Goal: Task Accomplishment & Management: Complete application form

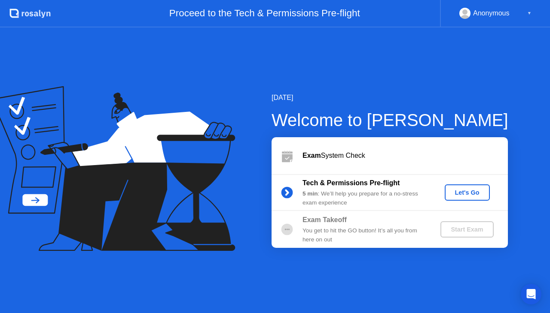
click at [459, 198] on button "Let's Go" at bounding box center [466, 193] width 45 height 16
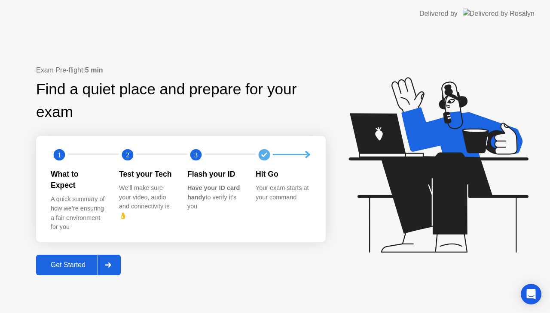
click at [82, 263] on div "Get Started" at bounding box center [68, 265] width 59 height 8
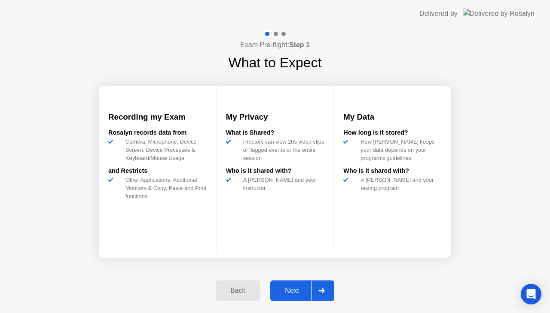
click at [294, 298] on button "Next" at bounding box center [302, 291] width 64 height 21
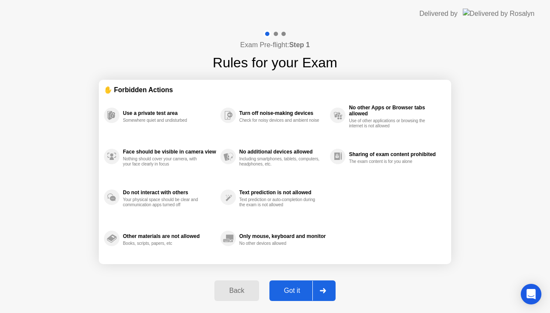
click at [299, 287] on div "Got it" at bounding box center [292, 291] width 40 height 8
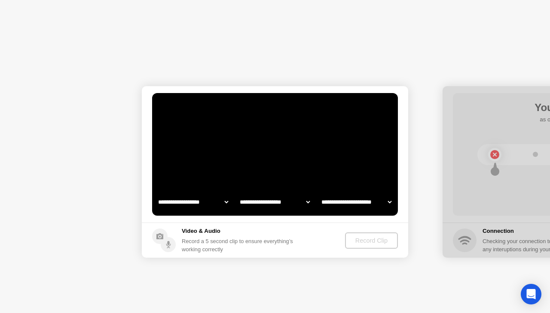
select select "**********"
select select "*******"
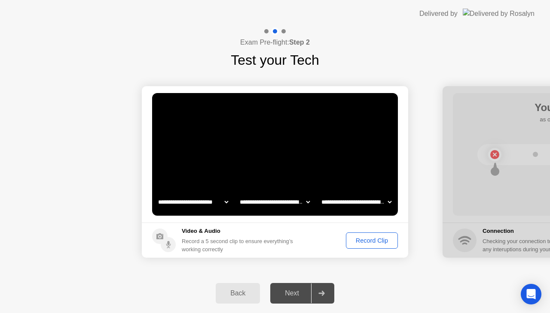
click at [385, 237] on div "Record Clip" at bounding box center [372, 240] width 46 height 7
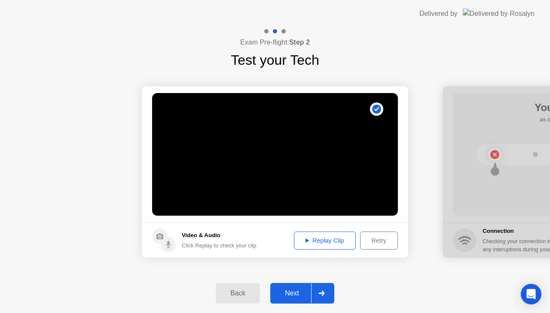
click at [296, 294] on div "Next" at bounding box center [292, 294] width 38 height 8
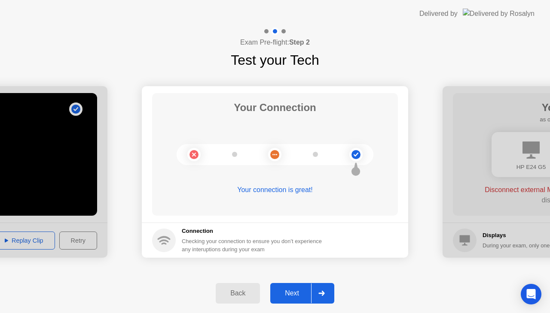
click at [291, 299] on button "Next" at bounding box center [302, 293] width 64 height 21
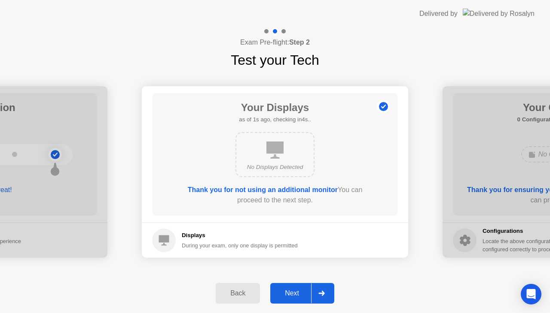
click at [291, 290] on div "Next" at bounding box center [292, 294] width 38 height 8
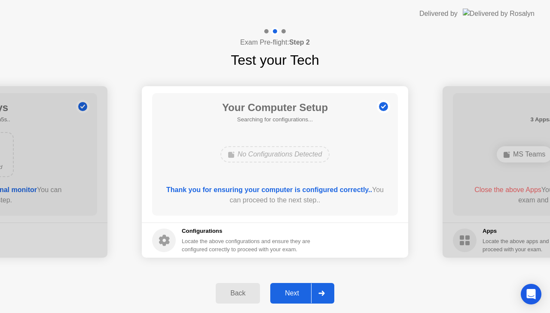
click at [291, 290] on div "Next" at bounding box center [292, 294] width 38 height 8
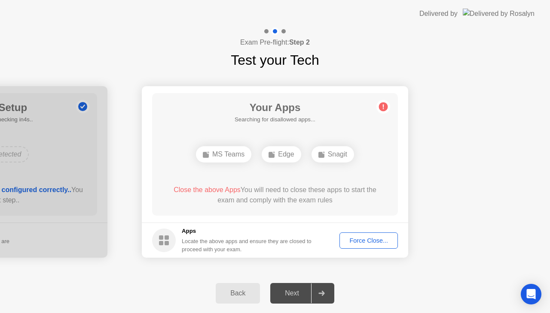
click at [369, 239] on div "Force Close..." at bounding box center [368, 240] width 52 height 7
click at [385, 106] on circle at bounding box center [383, 107] width 9 height 9
click at [241, 192] on div "Close the above Apps You will need to close these apps to start the exam and co…" at bounding box center [274, 195] width 221 height 21
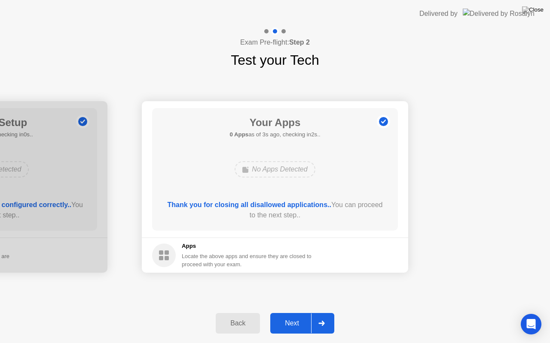
click at [301, 313] on div "Next" at bounding box center [292, 324] width 38 height 8
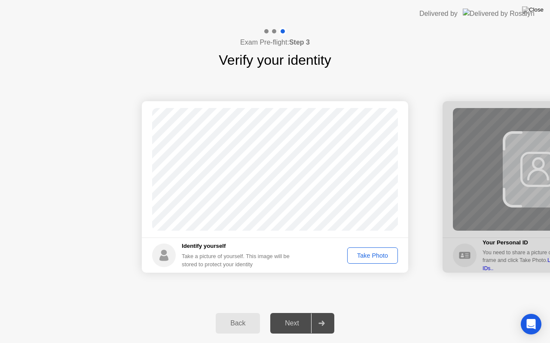
click at [370, 255] on div "Take Photo" at bounding box center [372, 255] width 45 height 7
click at [296, 313] on button "Next" at bounding box center [302, 323] width 64 height 21
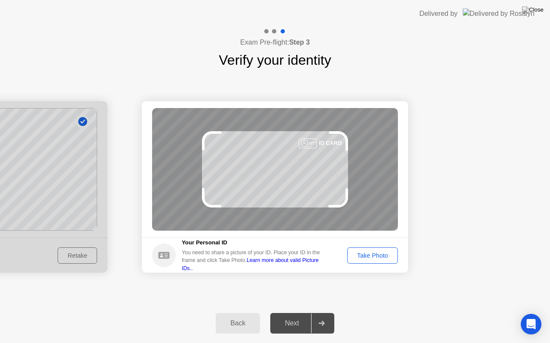
click at [367, 258] on div "Take Photo" at bounding box center [372, 255] width 45 height 7
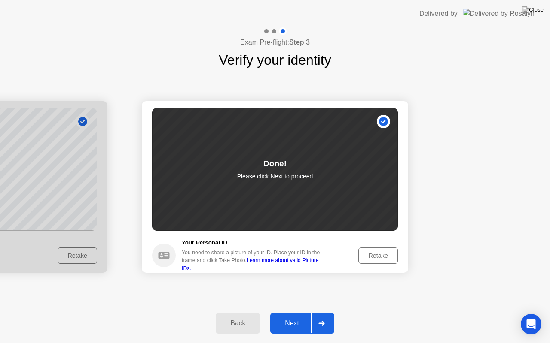
click at [285, 313] on div "Next" at bounding box center [292, 324] width 38 height 8
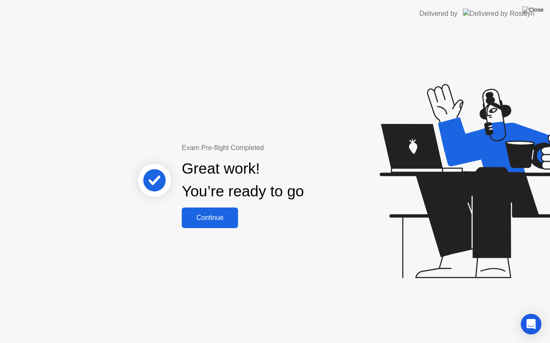
click at [214, 212] on button "Continue" at bounding box center [210, 218] width 56 height 21
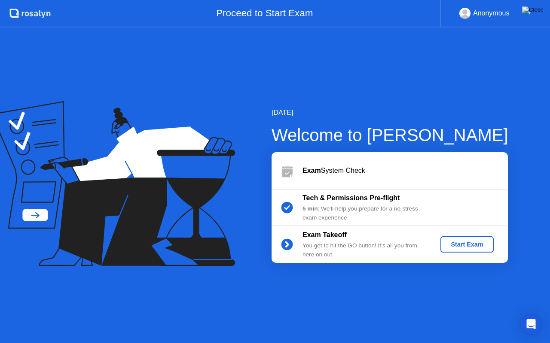
click at [541, 8] on img at bounding box center [532, 9] width 21 height 7
click at [452, 246] on div "Start Exam" at bounding box center [466, 244] width 46 height 7
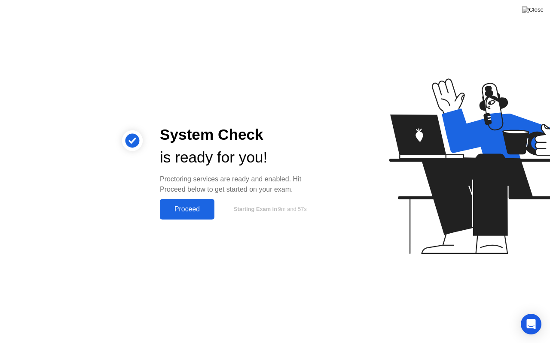
click at [204, 209] on div "Proceed" at bounding box center [186, 210] width 49 height 8
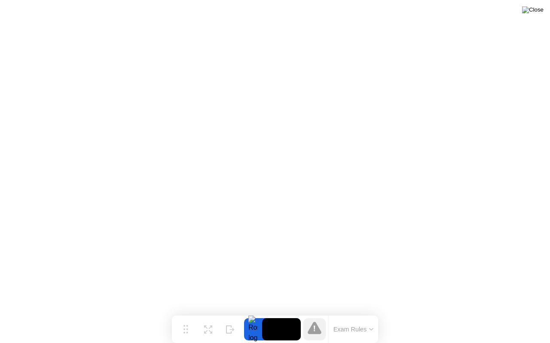
click at [537, 13] on img at bounding box center [532, 9] width 21 height 7
drag, startPoint x: 361, startPoint y: 319, endPoint x: 338, endPoint y: 319, distance: 23.2
click at [338, 313] on div "Exam Rules" at bounding box center [353, 329] width 50 height 27
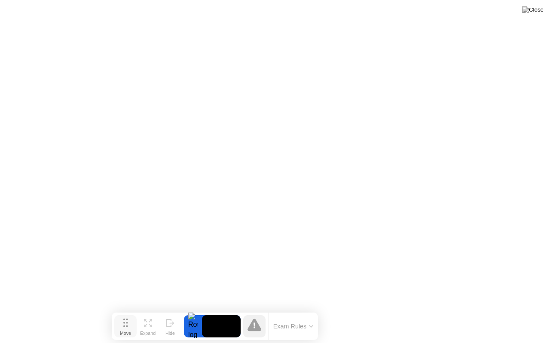
drag, startPoint x: 189, startPoint y: 331, endPoint x: 128, endPoint y: 328, distance: 61.0
click at [128, 313] on div "Move" at bounding box center [125, 333] width 11 height 5
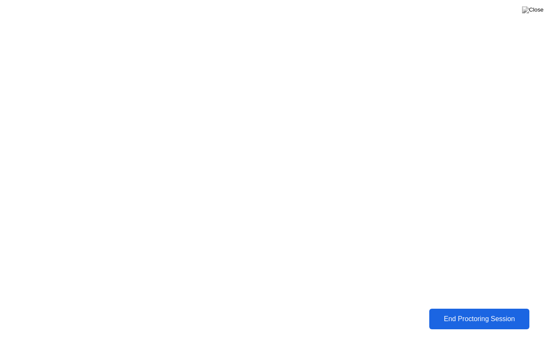
click at [458, 313] on div "End Proctoring Session" at bounding box center [478, 320] width 99 height 8
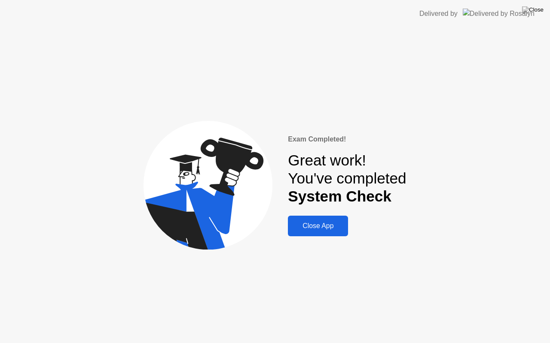
click at [333, 229] on div "Close App" at bounding box center [317, 226] width 55 height 8
